Goal: Information Seeking & Learning: Learn about a topic

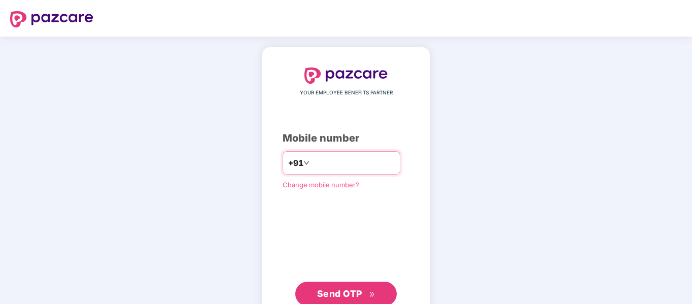
type input "**********"
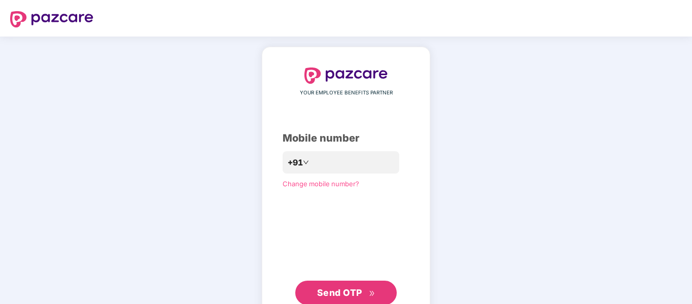
click at [335, 296] on span "Send OTP" at bounding box center [339, 292] width 45 height 11
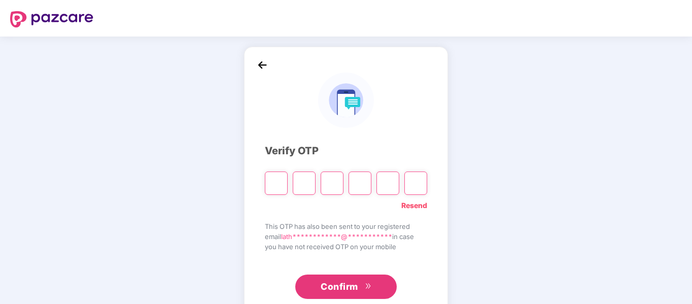
type input "*"
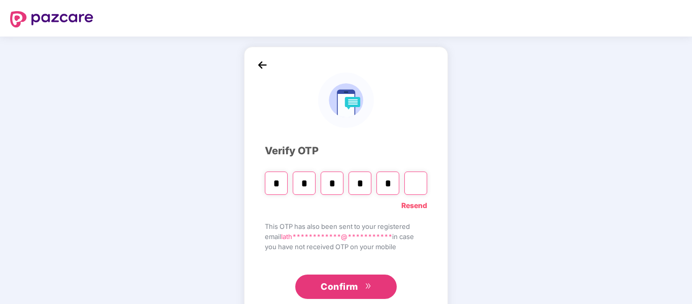
type input "*"
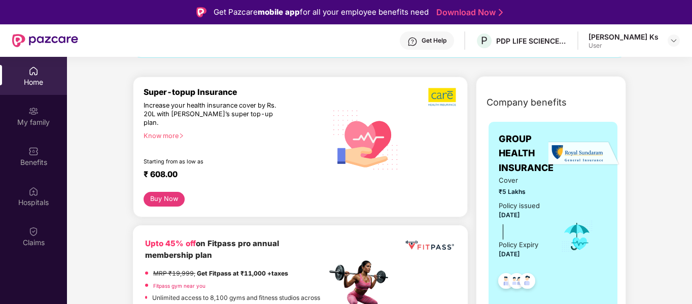
scroll to position [152, 0]
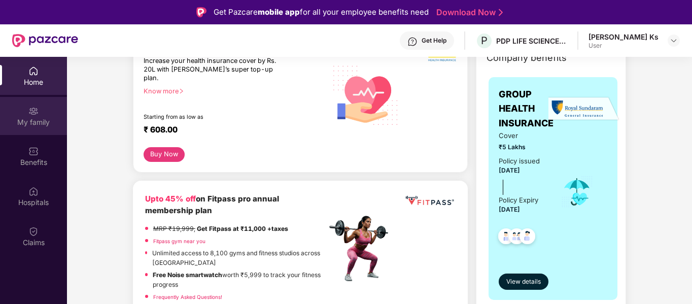
click at [49, 111] on div "My family" at bounding box center [33, 116] width 67 height 38
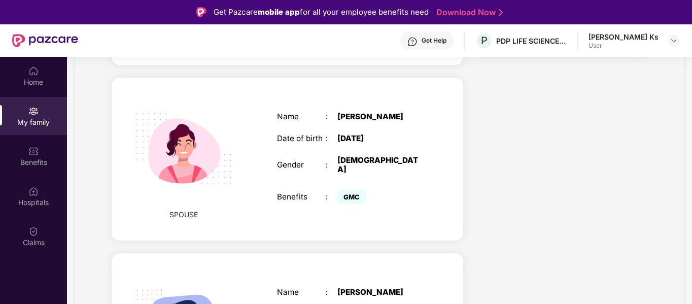
scroll to position [256, 0]
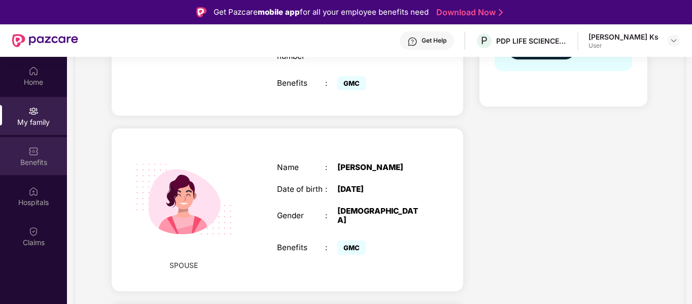
click at [49, 148] on div "Benefits" at bounding box center [33, 156] width 67 height 38
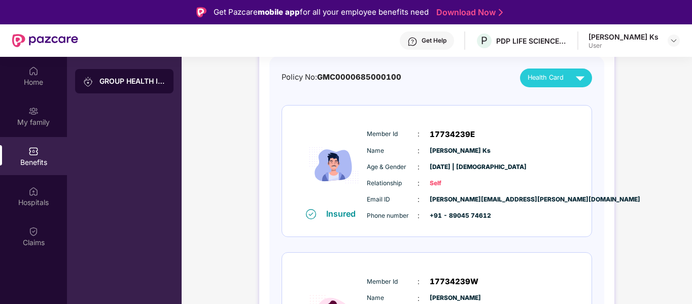
scroll to position [101, 0]
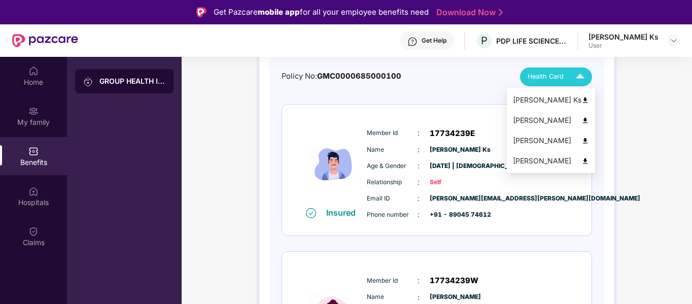
click at [578, 79] on img at bounding box center [580, 77] width 18 height 18
click at [589, 98] on img at bounding box center [585, 100] width 8 height 8
click at [584, 72] on img at bounding box center [580, 77] width 18 height 18
click at [589, 117] on img at bounding box center [585, 121] width 8 height 8
click at [589, 138] on img at bounding box center [585, 141] width 8 height 8
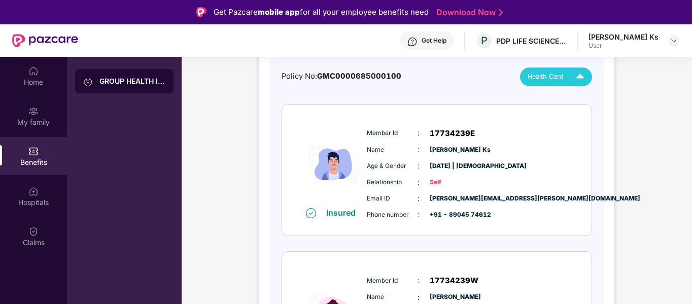
click at [573, 79] on img at bounding box center [580, 77] width 18 height 18
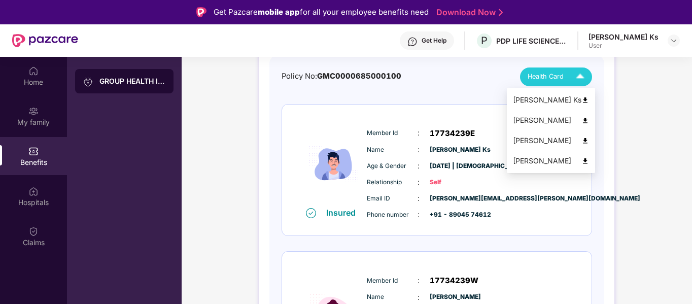
click at [589, 157] on img at bounding box center [585, 161] width 8 height 8
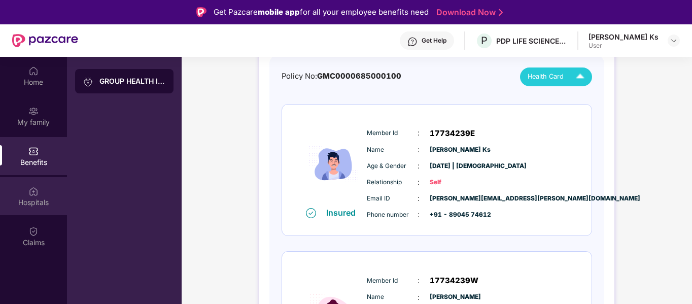
click at [52, 189] on div "Hospitals" at bounding box center [33, 196] width 67 height 38
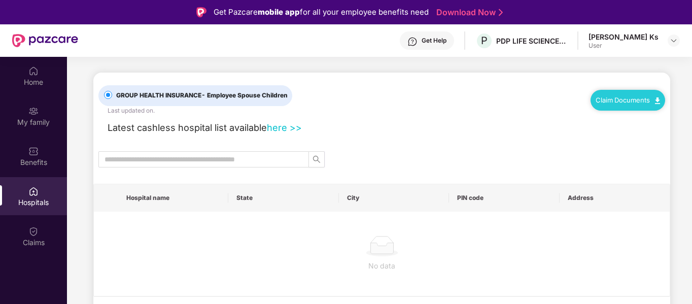
scroll to position [0, 0]
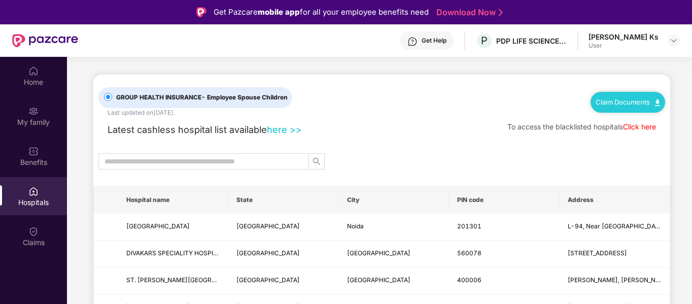
click at [368, 193] on th "City" at bounding box center [394, 199] width 110 height 27
click at [365, 200] on th "City" at bounding box center [394, 199] width 110 height 27
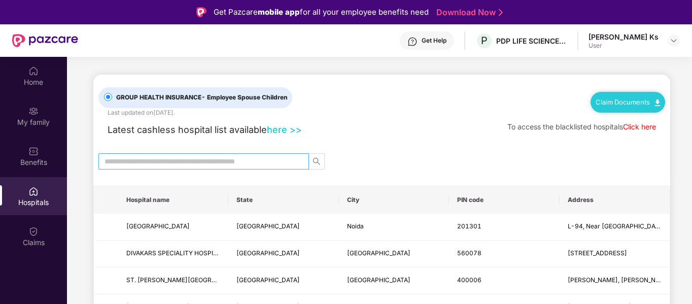
click at [254, 160] on input "text" at bounding box center [199, 161] width 190 height 11
type input "*********"
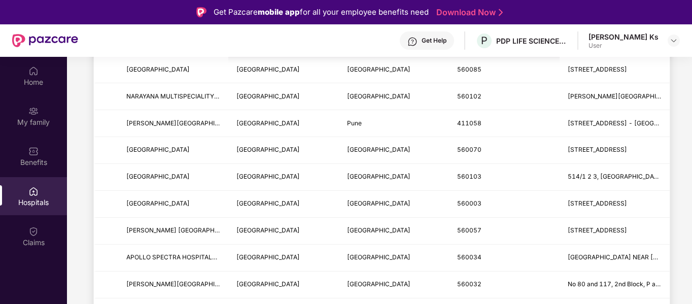
scroll to position [499, 0]
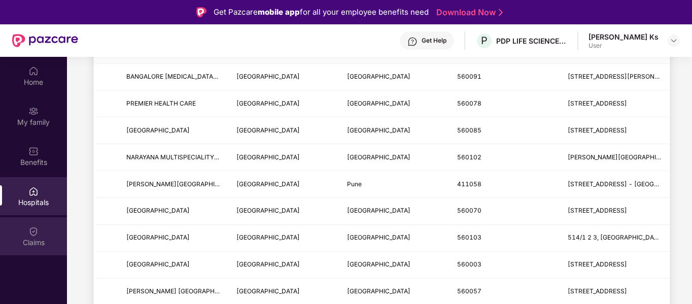
click at [28, 232] on div "Claims" at bounding box center [33, 236] width 67 height 38
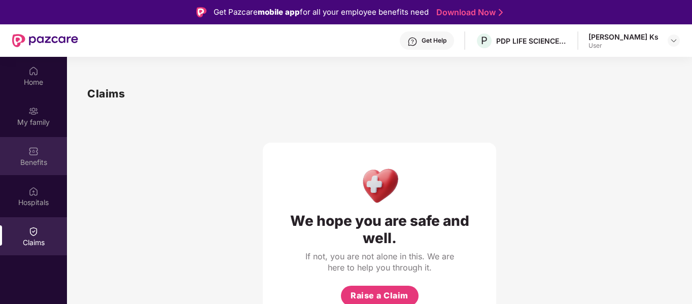
click at [30, 151] on img at bounding box center [33, 151] width 10 height 10
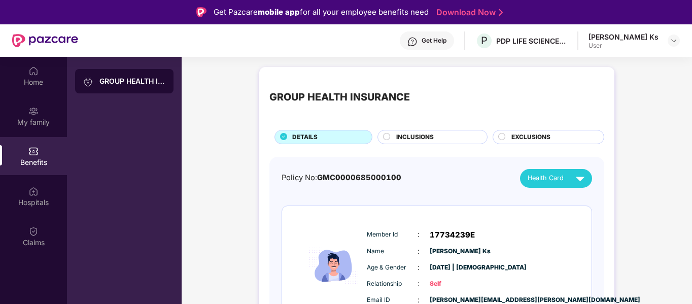
click at [416, 139] on span "INCLUSIONS" at bounding box center [415, 137] width 38 height 10
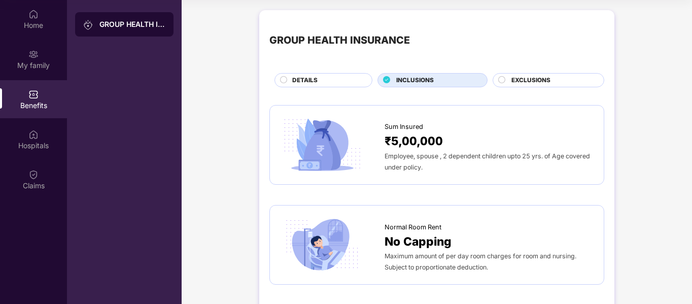
click at [519, 82] on span "EXCLUSIONS" at bounding box center [530, 81] width 39 height 10
